Goal: Find specific page/section: Find specific page/section

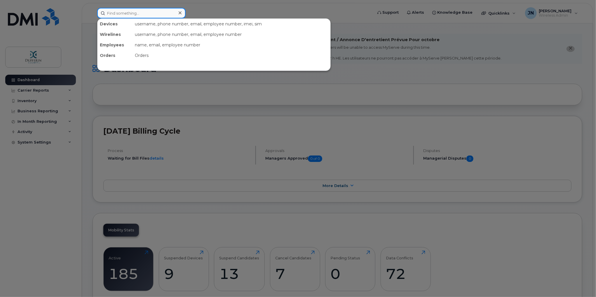
click at [123, 15] on input at bounding box center [141, 13] width 88 height 11
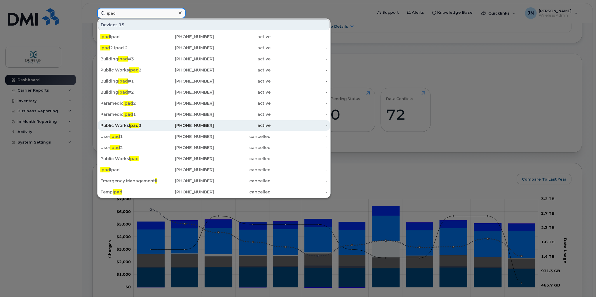
scroll to position [146, 0]
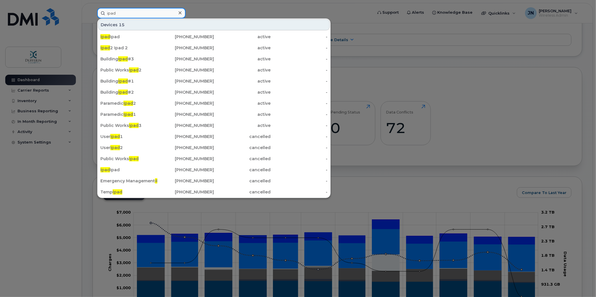
drag, startPoint x: 133, startPoint y: 14, endPoint x: 108, endPoint y: 8, distance: 25.8
click at [108, 8] on input "ipad" at bounding box center [141, 13] width 88 height 11
type input "i"
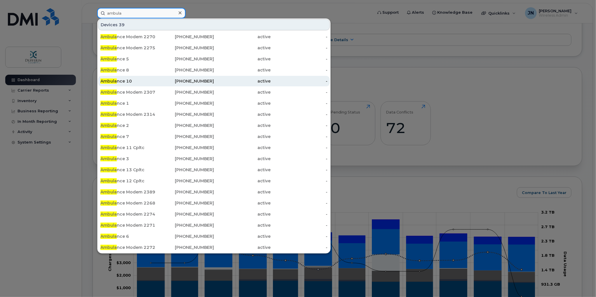
type input "ambula"
click at [129, 83] on div "Ambula nce 10" at bounding box center [128, 81] width 57 height 6
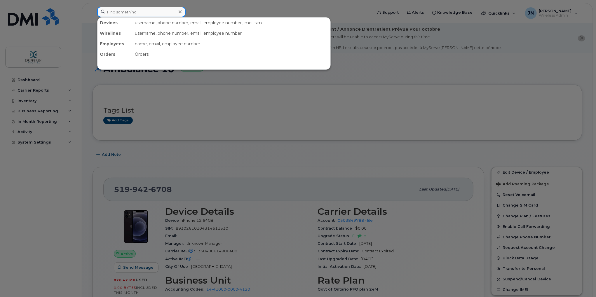
click at [128, 10] on input at bounding box center [141, 12] width 88 height 11
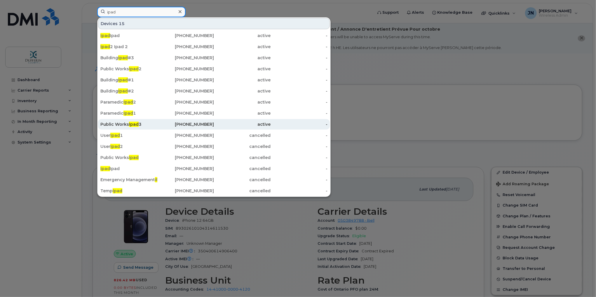
type input "ipad"
click at [124, 125] on div "Public Works Ipad 3" at bounding box center [128, 124] width 57 height 6
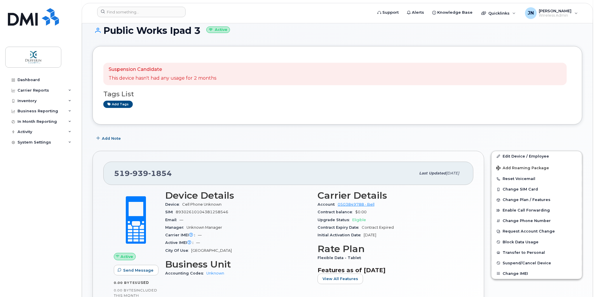
scroll to position [58, 0]
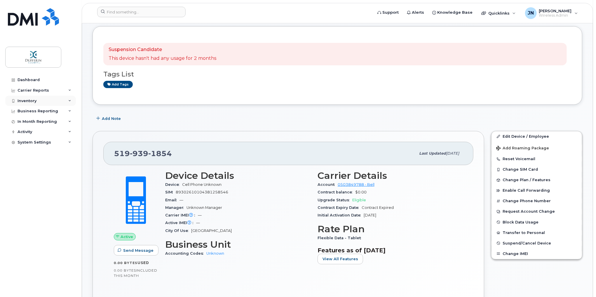
click at [29, 99] on div "Inventory" at bounding box center [27, 101] width 19 height 5
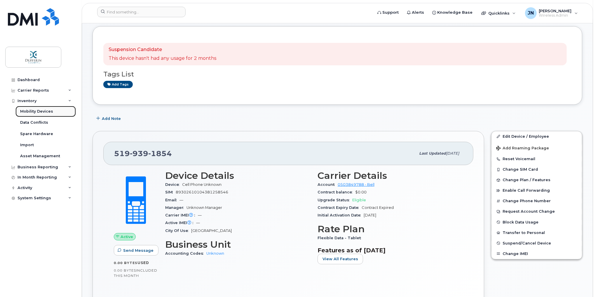
click at [38, 110] on div "Mobility Devices" at bounding box center [36, 111] width 33 height 5
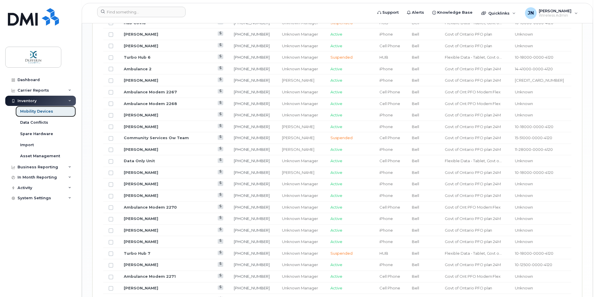
scroll to position [683, 0]
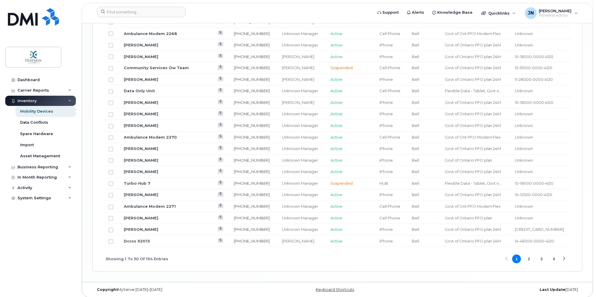
click at [530, 255] on button "2" at bounding box center [528, 259] width 9 height 9
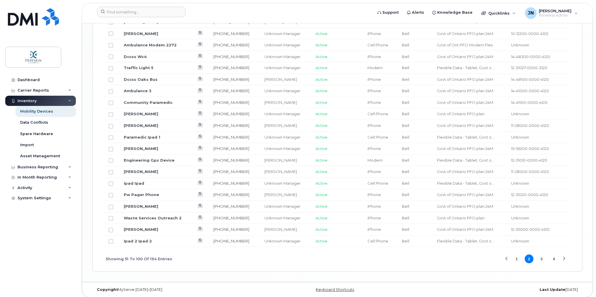
click at [543, 255] on button "3" at bounding box center [541, 259] width 9 height 9
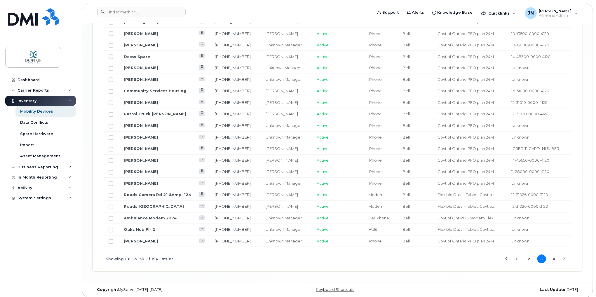
click at [555, 256] on button "4" at bounding box center [553, 259] width 9 height 9
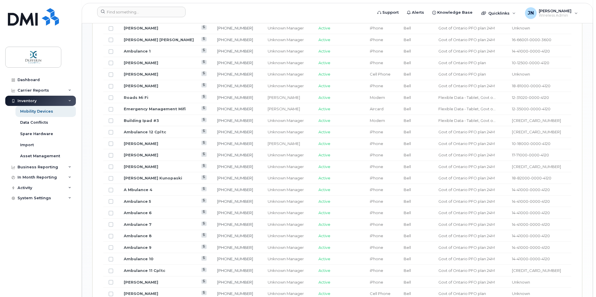
scroll to position [468, 0]
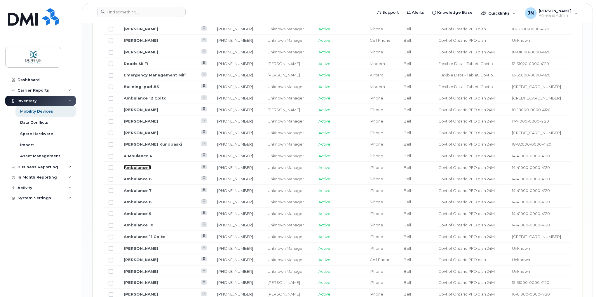
click at [137, 165] on link "Ambulance 5" at bounding box center [137, 167] width 27 height 5
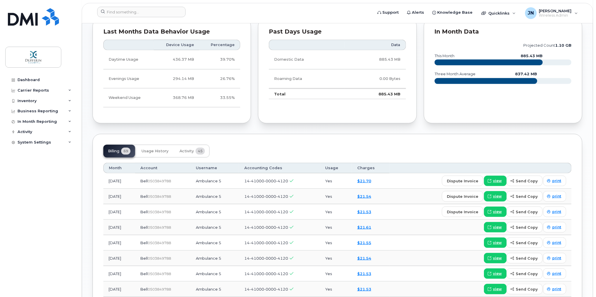
scroll to position [350, 0]
